Goal: Transaction & Acquisition: Subscribe to service/newsletter

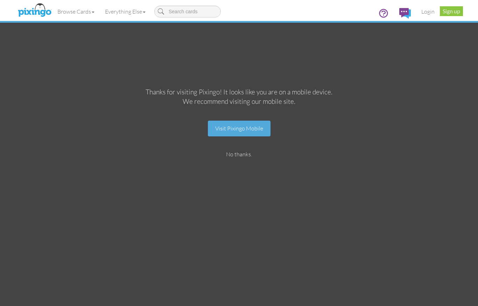
click at [247, 125] on link "Visit Pixingo Mobile" at bounding box center [239, 129] width 63 height 16
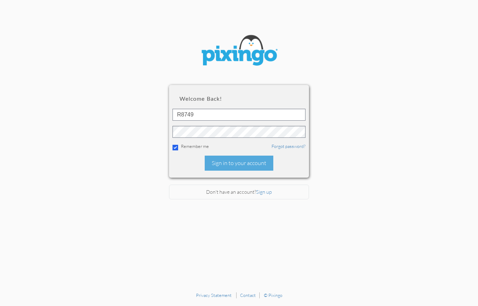
click at [247, 163] on div "Sign in to your account" at bounding box center [239, 163] width 69 height 15
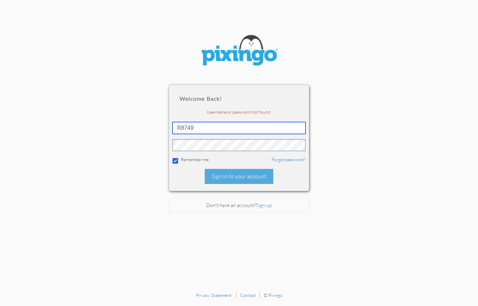
click at [208, 130] on input "R8749" at bounding box center [238, 128] width 133 height 12
click at [243, 177] on div "Sign in to your account" at bounding box center [239, 176] width 69 height 15
click at [206, 122] on input "5435" at bounding box center [238, 128] width 133 height 12
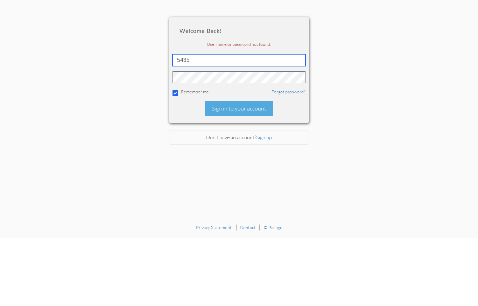
type input "R8749"
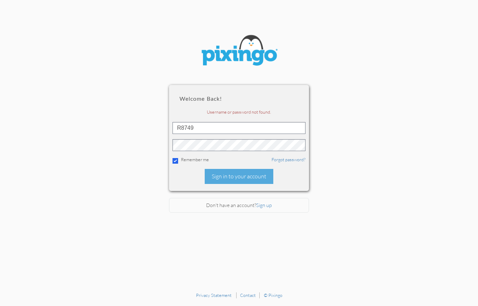
click at [244, 175] on div "Sign in to your account" at bounding box center [239, 176] width 69 height 15
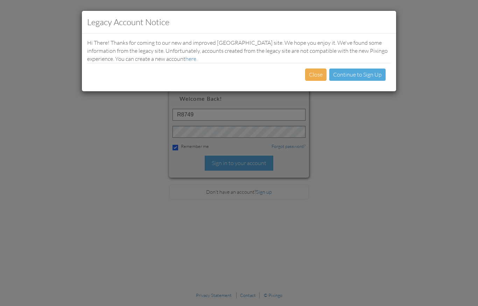
click at [352, 73] on link "Continue to Sign Up" at bounding box center [357, 74] width 49 height 7
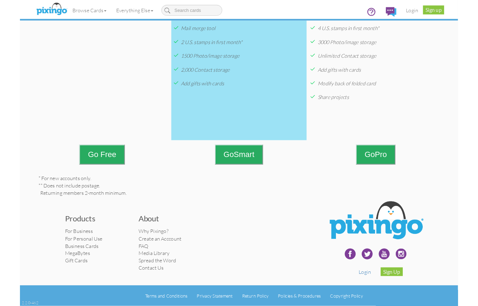
scroll to position [298, 0]
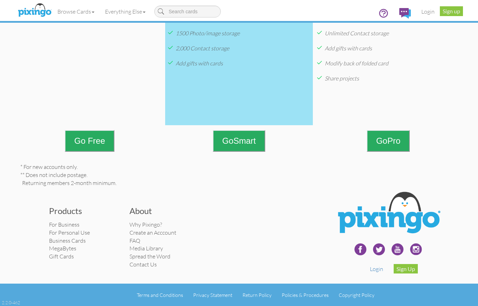
click at [83, 236] on link "For Personal Use" at bounding box center [69, 232] width 41 height 7
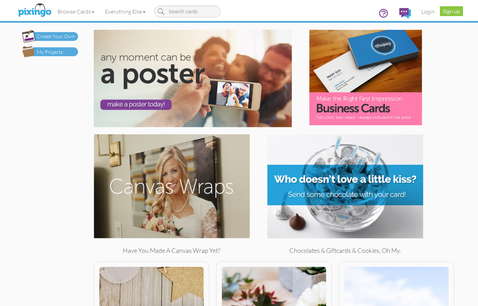
click at [42, 33] on img at bounding box center [50, 36] width 56 height 13
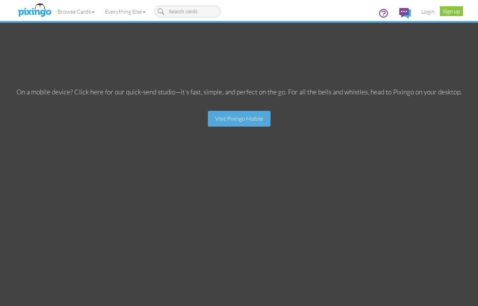
click at [242, 115] on link "Visit Pixingo Mobile" at bounding box center [239, 119] width 63 height 16
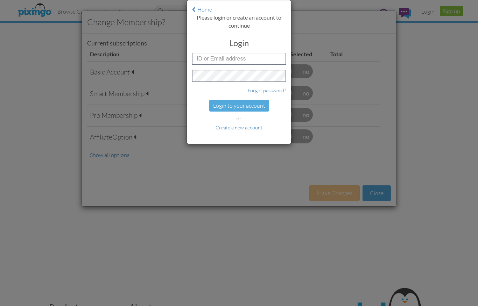
click at [213, 55] on input "text" at bounding box center [239, 59] width 94 height 12
type input "5435"
click at [244, 108] on div "Login to your account" at bounding box center [239, 106] width 60 height 12
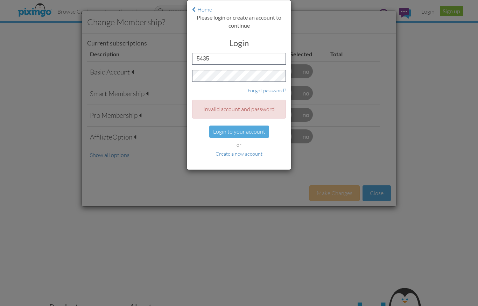
click at [198, 9] on link "Home" at bounding box center [202, 9] width 20 height 7
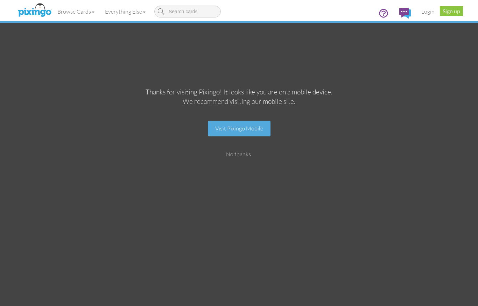
click at [141, 9] on link "Everything Else" at bounding box center [125, 11] width 51 height 17
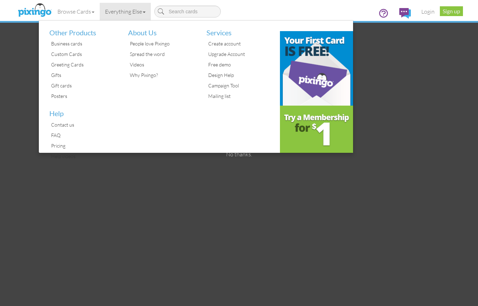
click at [228, 43] on div "Create account" at bounding box center [240, 43] width 68 height 10
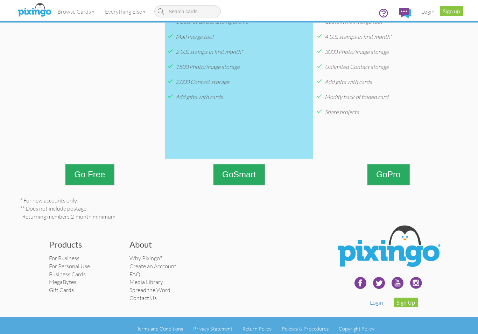
scroll to position [260, 0]
click at [395, 183] on button "Go Pro" at bounding box center [388, 175] width 43 height 22
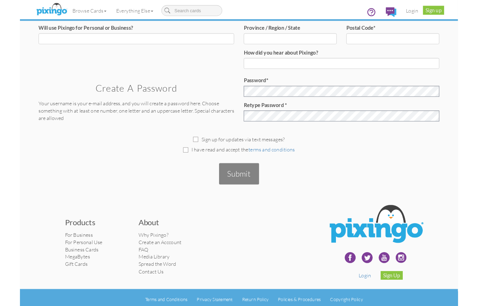
scroll to position [195, 0]
